Goal: Task Accomplishment & Management: Manage account settings

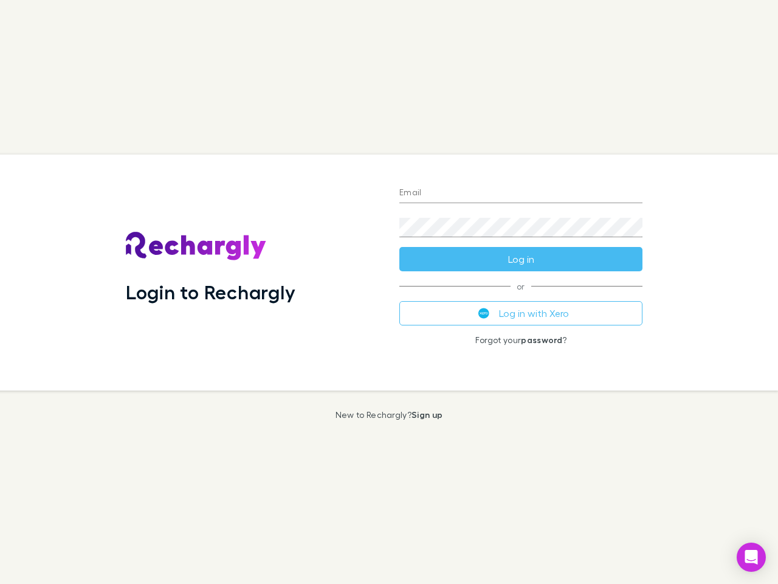
click at [389, 292] on div "Login to Rechargly" at bounding box center [253, 272] width 274 height 236
click at [521, 193] on input "Email" at bounding box center [521, 193] width 243 height 19
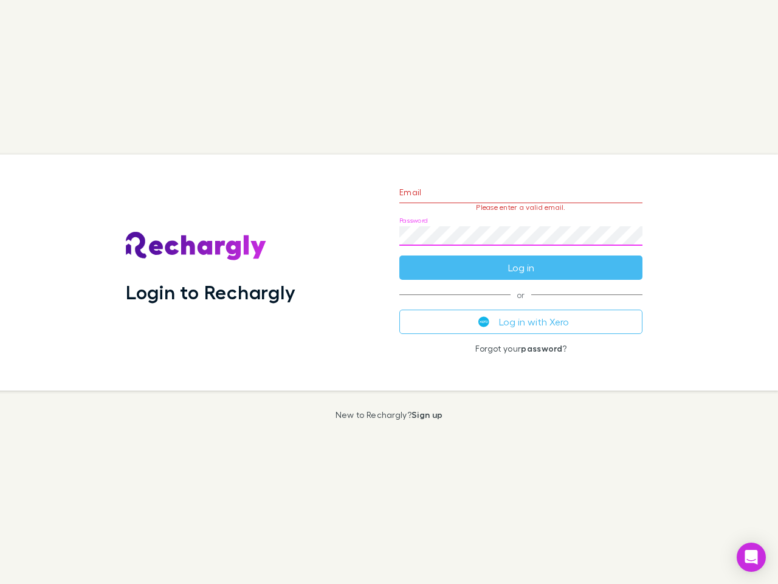
click at [521, 259] on form "Email Please enter a valid email. Password Log in" at bounding box center [521, 227] width 243 height 106
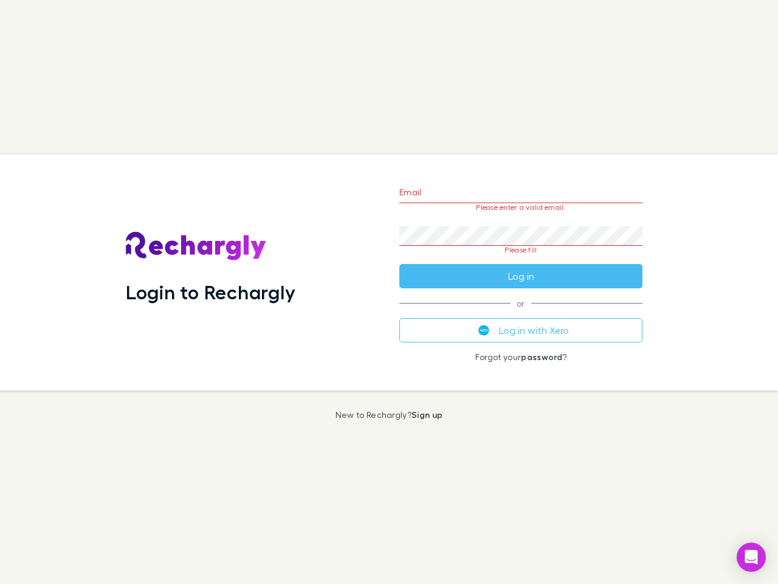
click at [521, 313] on div "Email Please enter a valid email. Password Please fill Log in or Log in with Xe…" at bounding box center [521, 272] width 263 height 236
click at [752, 557] on icon "Open Intercom Messenger" at bounding box center [752, 557] width 13 height 15
